Goal: Find specific page/section: Find specific page/section

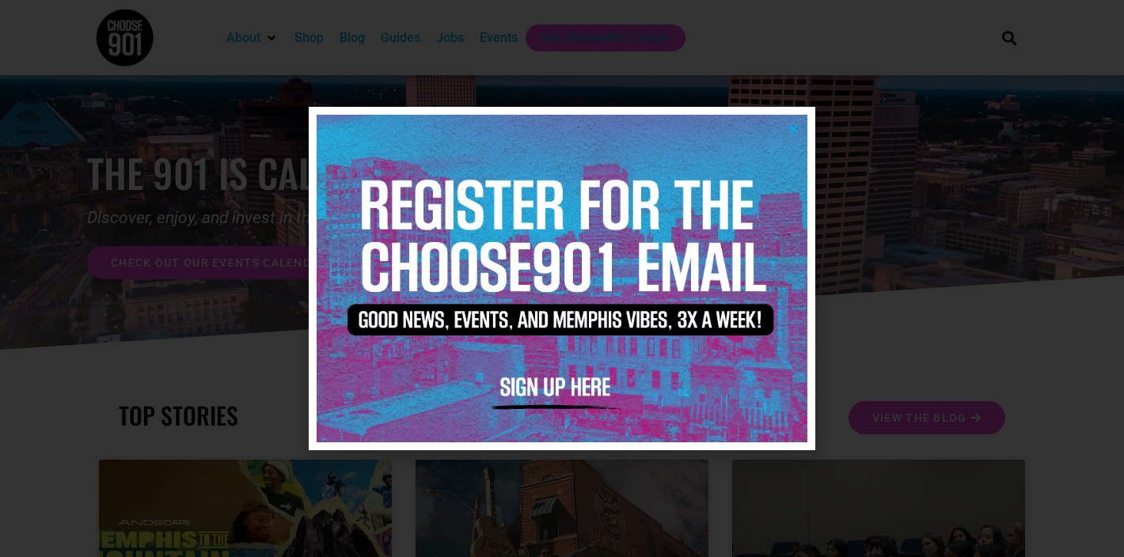
click at [799, 125] on icon "Close" at bounding box center [794, 129] width 12 height 12
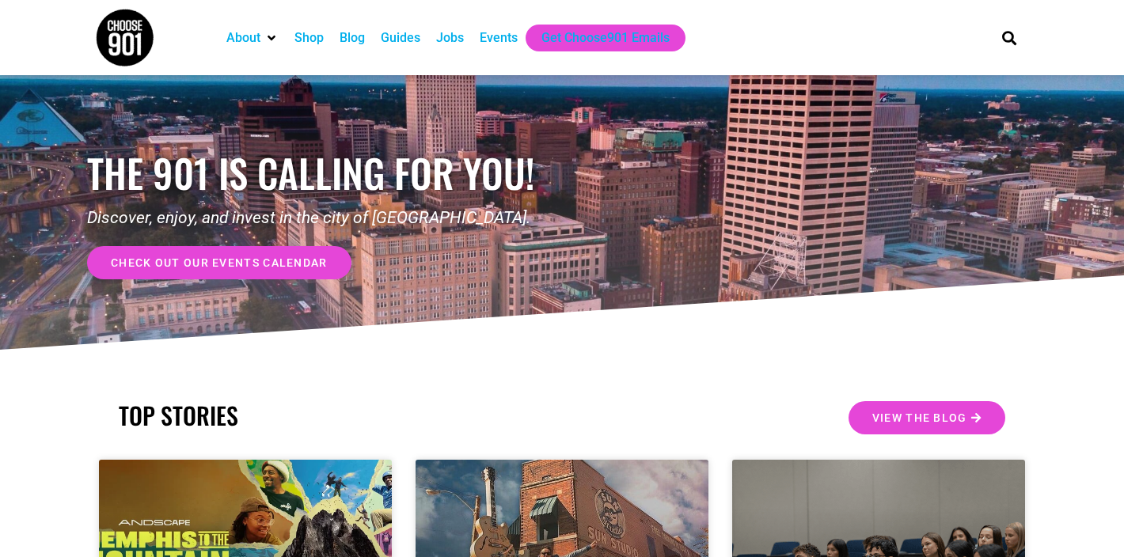
click at [459, 38] on div "Jobs" at bounding box center [450, 38] width 28 height 19
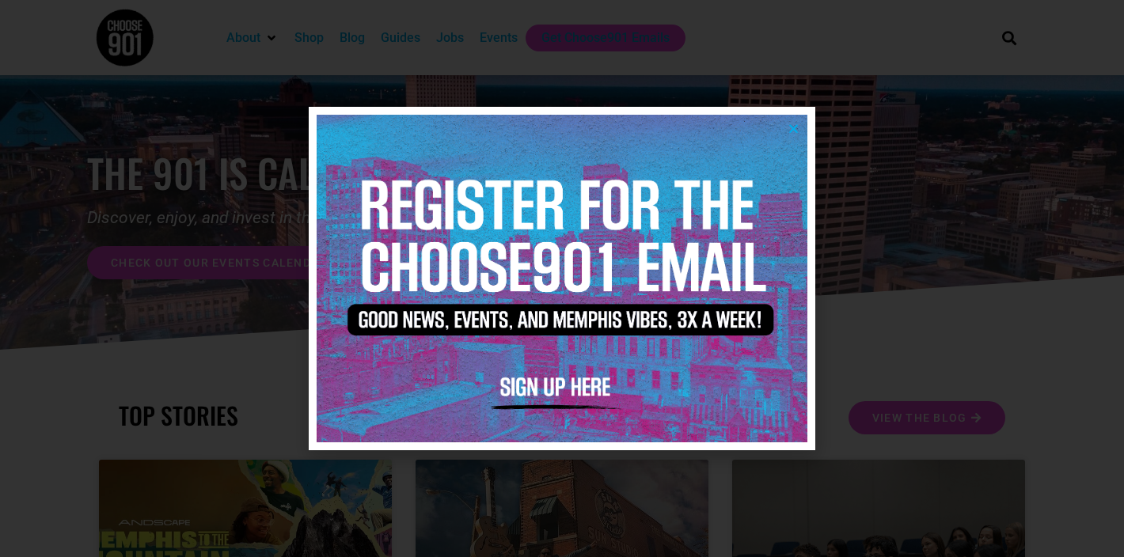
click at [798, 129] on icon "Close" at bounding box center [794, 129] width 12 height 12
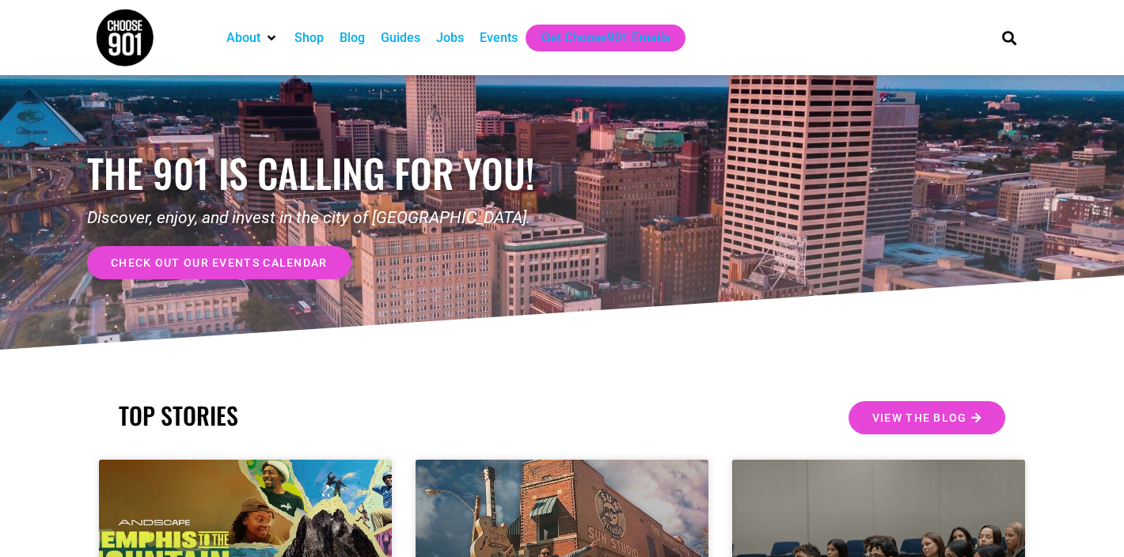
click at [463, 36] on div "Jobs" at bounding box center [450, 38] width 28 height 19
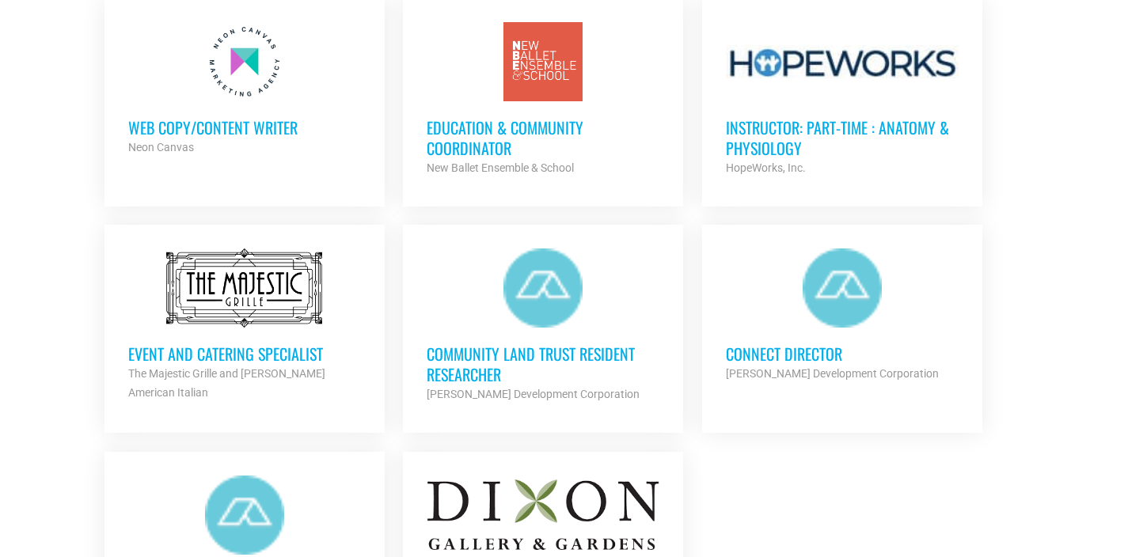
scroll to position [1647, 0]
